Goal: Find specific page/section: Find specific page/section

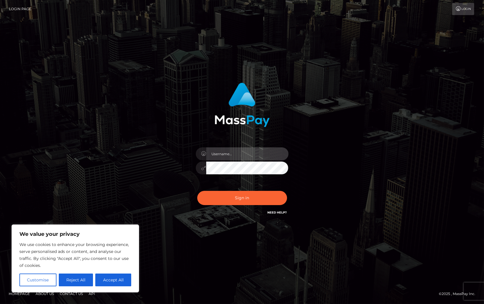
click at [245, 156] on input "text" at bounding box center [247, 153] width 82 height 13
type input "Christine.Silversocial"
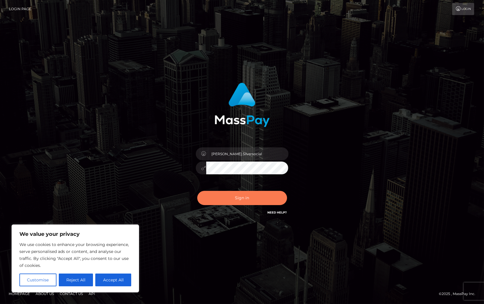
click at [245, 200] on button "Sign in" at bounding box center [242, 198] width 90 height 14
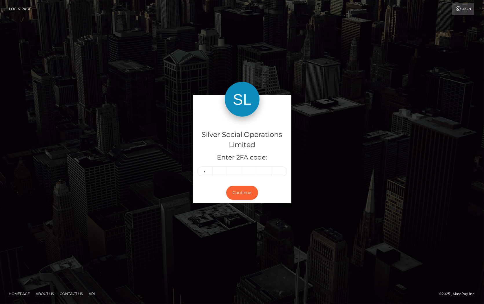
type input "2"
type input "9"
type input "6"
type input "4"
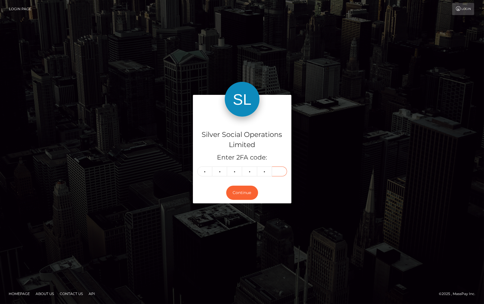
type input "0"
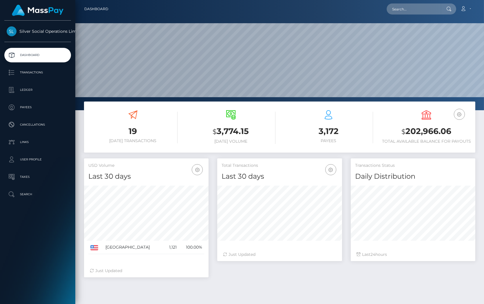
scroll to position [103, 125]
click at [414, 12] on input "text" at bounding box center [414, 8] width 54 height 11
paste input "319473496"
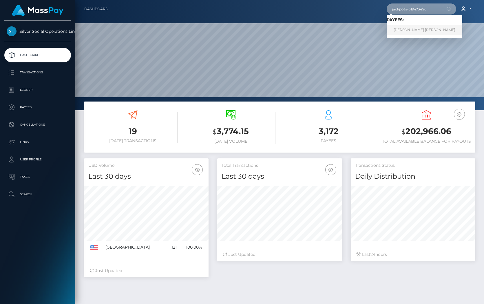
type input "jackpota-319473496"
click at [406, 26] on link "[PERSON_NAME] [PERSON_NAME]" at bounding box center [425, 30] width 76 height 11
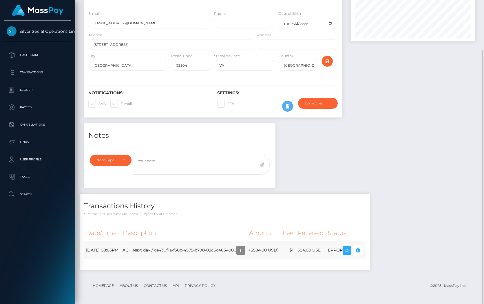
scroll to position [70, 125]
click at [379, 250] on div "Compliance review required. Please provide a recent bank statement using the se…" at bounding box center [357, 245] width 58 height 35
click at [376, 250] on div "Compliance review required. Please provide a recent bank statement using the se…" at bounding box center [357, 245] width 58 height 35
click at [379, 250] on div "Compliance review required. Please provide a recent bank statement using the se…" at bounding box center [357, 245] width 58 height 35
click at [363, 249] on td "ERROR" at bounding box center [346, 250] width 40 height 18
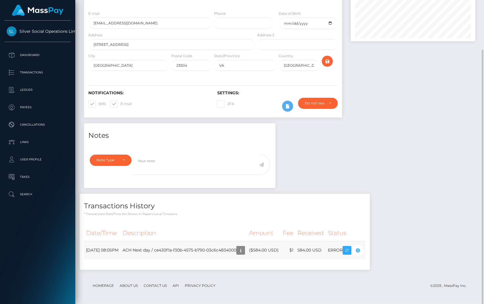
click at [380, 248] on body "Silver Social Operations Limited Dashboard Transactions Ledger Payees Cancellat…" at bounding box center [242, 152] width 484 height 304
